Goal: Navigation & Orientation: Find specific page/section

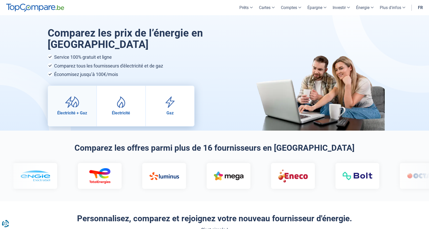
click at [85, 118] on link "Électricité + Gaz" at bounding box center [72, 106] width 48 height 40
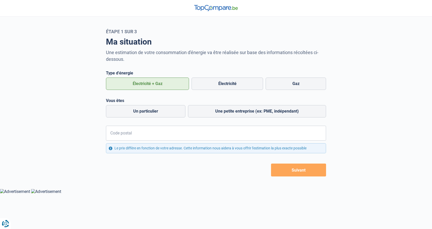
click at [208, 8] on img at bounding box center [216, 8] width 44 height 6
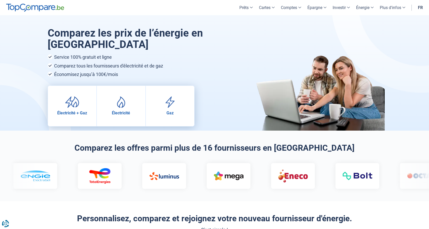
click at [45, 4] on img at bounding box center [35, 8] width 58 height 8
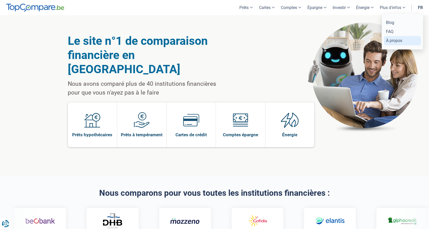
click at [396, 41] on link "À propos" at bounding box center [402, 40] width 37 height 9
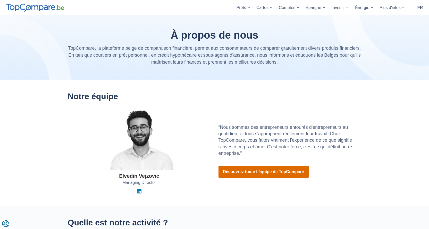
click at [262, 169] on link "Découvrez toute l’équipe de TopCompare" at bounding box center [263, 172] width 90 height 12
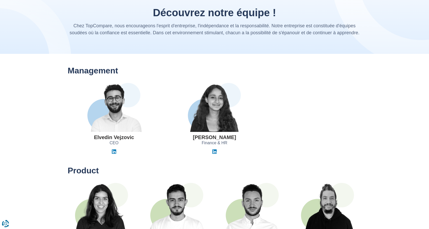
scroll to position [77, 0]
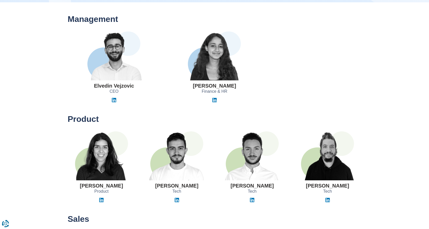
click at [206, 63] on img at bounding box center [214, 55] width 65 height 49
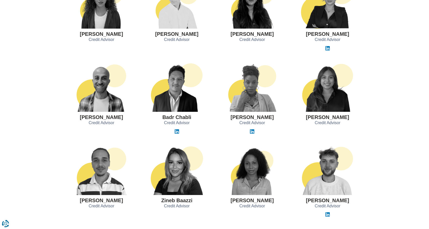
scroll to position [386, 0]
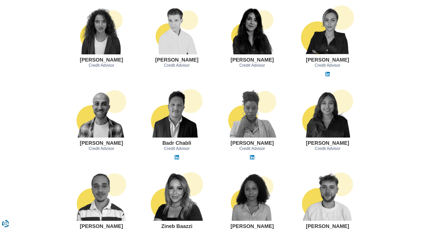
drag, startPoint x: 192, startPoint y: 67, endPoint x: 166, endPoint y: 69, distance: 25.8
click at [166, 69] on div "Charles Verhaegen Credit Advisor" at bounding box center [177, 38] width 68 height 66
click at [167, 70] on div "Charles Verhaegen Credit Advisor" at bounding box center [177, 38] width 68 height 66
drag, startPoint x: 195, startPoint y: 66, endPoint x: 164, endPoint y: 68, distance: 31.5
click at [164, 68] on div "Charles Verhaegen Credit Advisor" at bounding box center [177, 38] width 68 height 66
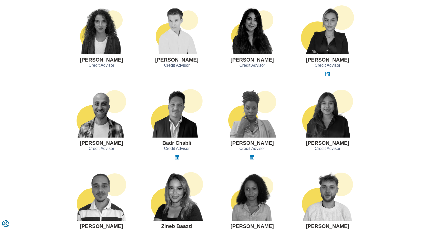
click at [191, 69] on div "Charles Verhaegen Credit Advisor" at bounding box center [177, 38] width 68 height 66
drag, startPoint x: 196, startPoint y: 66, endPoint x: 182, endPoint y: 67, distance: 13.7
click at [182, 67] on div "Charles Verhaegen Credit Advisor" at bounding box center [177, 38] width 68 height 66
click at [186, 69] on div "Charles Verhaegen Credit Advisor" at bounding box center [177, 38] width 68 height 66
drag, startPoint x: 162, startPoint y: 66, endPoint x: 192, endPoint y: 66, distance: 30.4
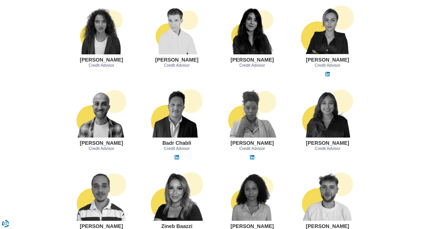
click at [192, 66] on div "Charles Verhaegen Credit Advisor" at bounding box center [177, 38] width 68 height 66
copy span "Credit Advisor"
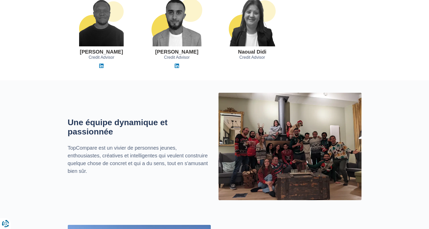
scroll to position [669, 0]
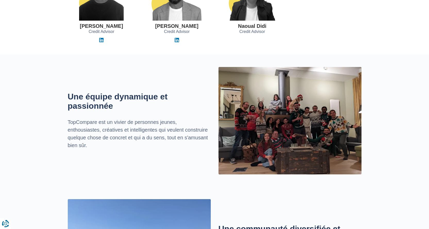
click at [300, 129] on img at bounding box center [289, 120] width 143 height 107
drag, startPoint x: 286, startPoint y: 125, endPoint x: 275, endPoint y: 135, distance: 14.8
click at [275, 135] on img at bounding box center [289, 120] width 143 height 107
click at [283, 117] on img at bounding box center [289, 120] width 143 height 107
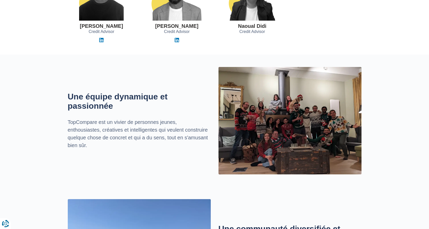
click at [283, 117] on img at bounding box center [289, 120] width 143 height 107
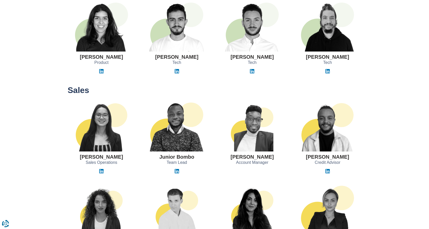
scroll to position [103, 0]
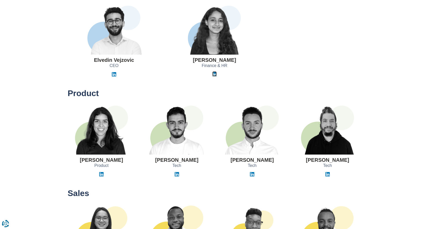
click at [213, 76] on img at bounding box center [214, 74] width 4 height 4
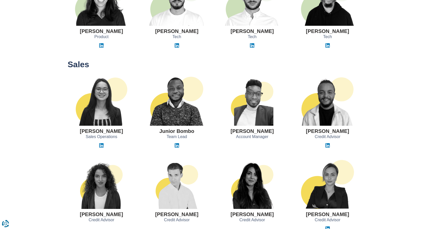
scroll to position [309, 0]
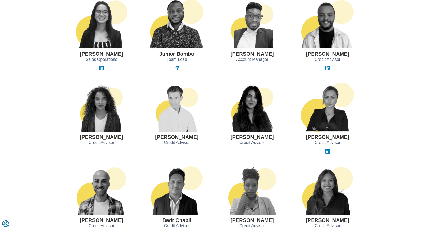
click at [201, 151] on div "Sarah El Yaakoube Credit Advisor Charles Verhaegen Credit Advisor Liza Minassia…" at bounding box center [214, 118] width 301 height 71
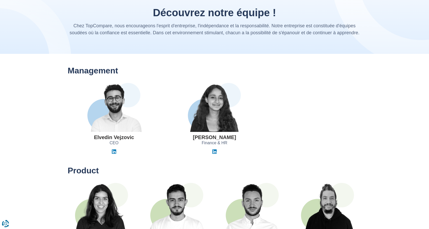
scroll to position [0, 0]
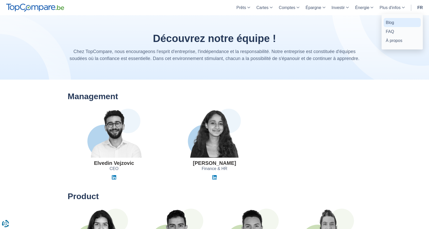
click at [392, 20] on link "Blog" at bounding box center [401, 22] width 37 height 9
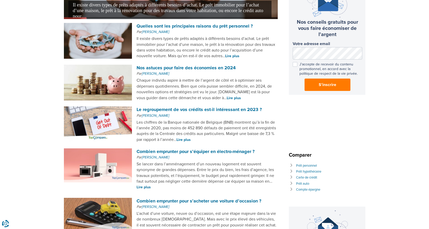
scroll to position [129, 0]
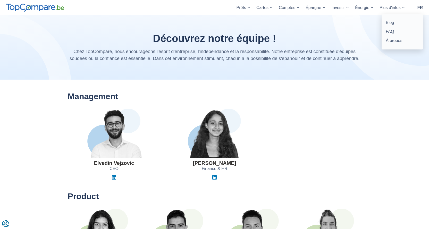
click at [400, 10] on link "Plus d'infos" at bounding box center [391, 7] width 31 height 15
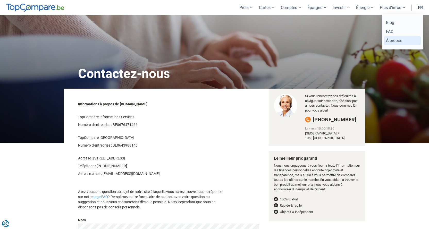
click at [397, 39] on link "À propos" at bounding box center [402, 40] width 37 height 9
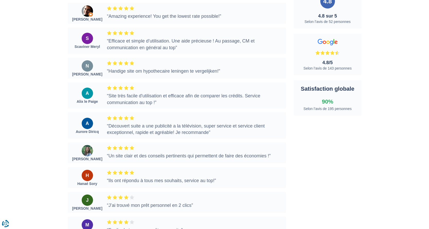
scroll to position [824, 0]
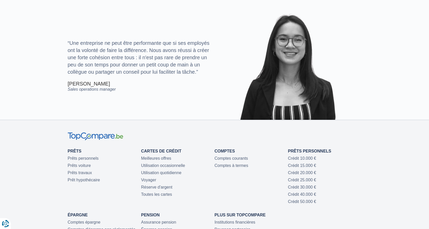
scroll to position [1242, 0]
